Goal: Information Seeking & Learning: Stay updated

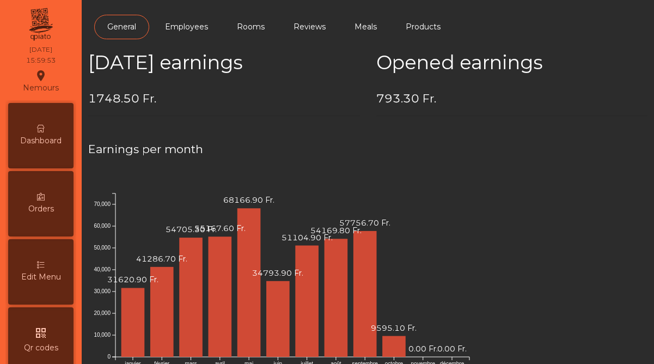
scroll to position [561, 0]
